Goal: Find specific page/section: Find specific page/section

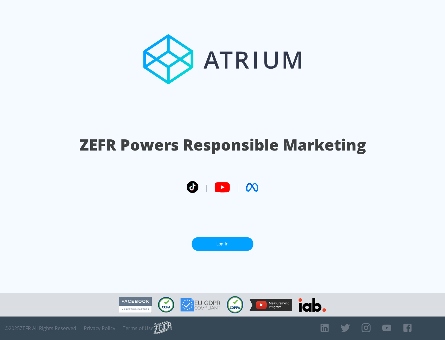
click at [222, 244] on link "Log In" at bounding box center [222, 244] width 62 height 14
